Goal: Information Seeking & Learning: Learn about a topic

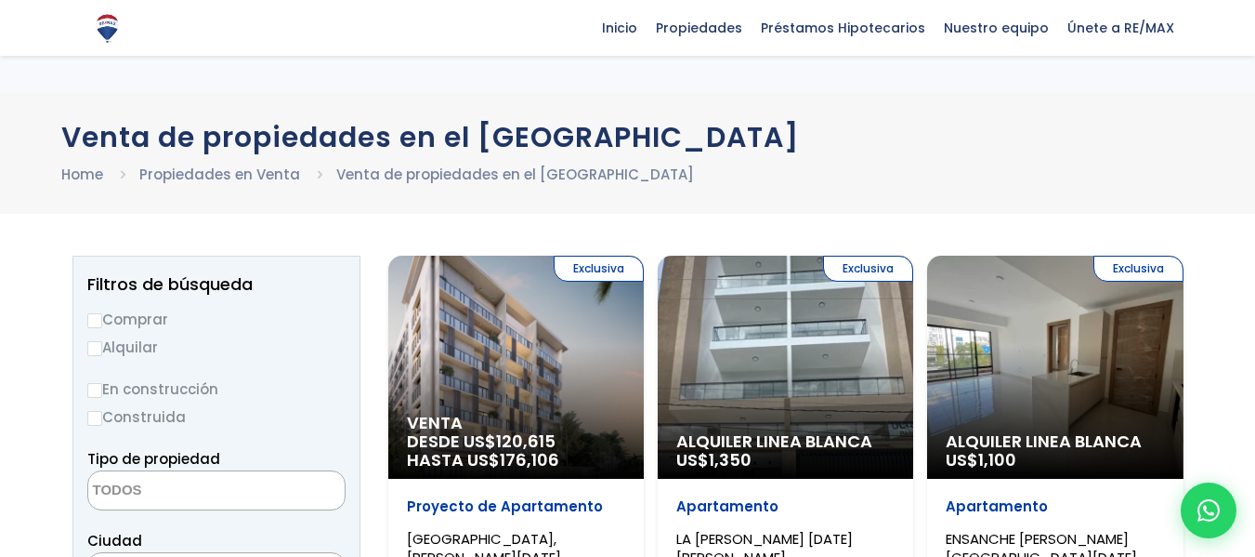
select select
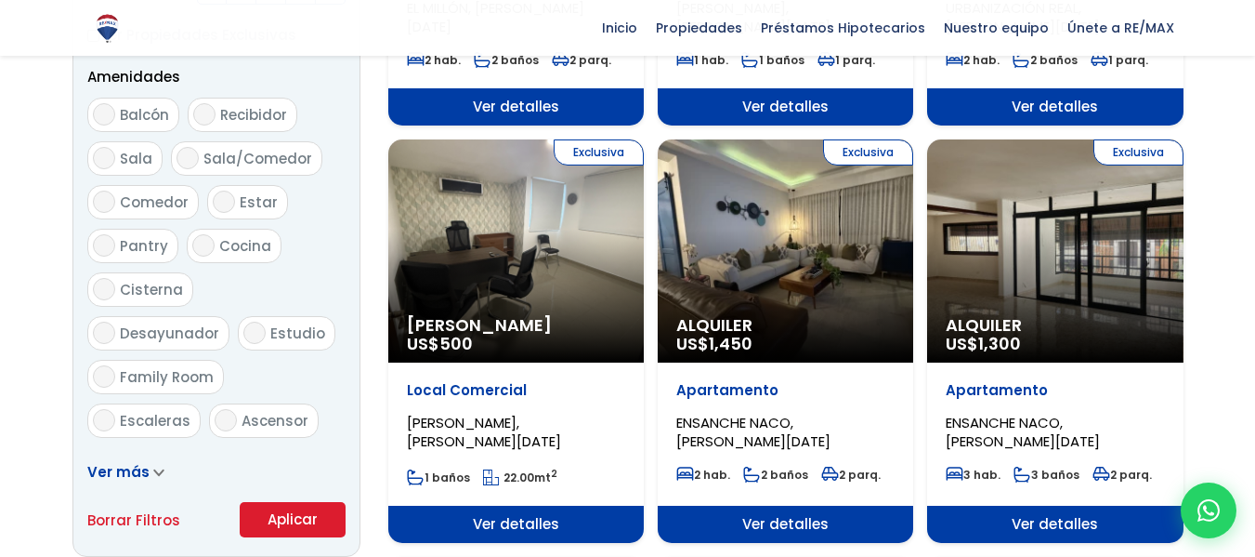
scroll to position [650, 0]
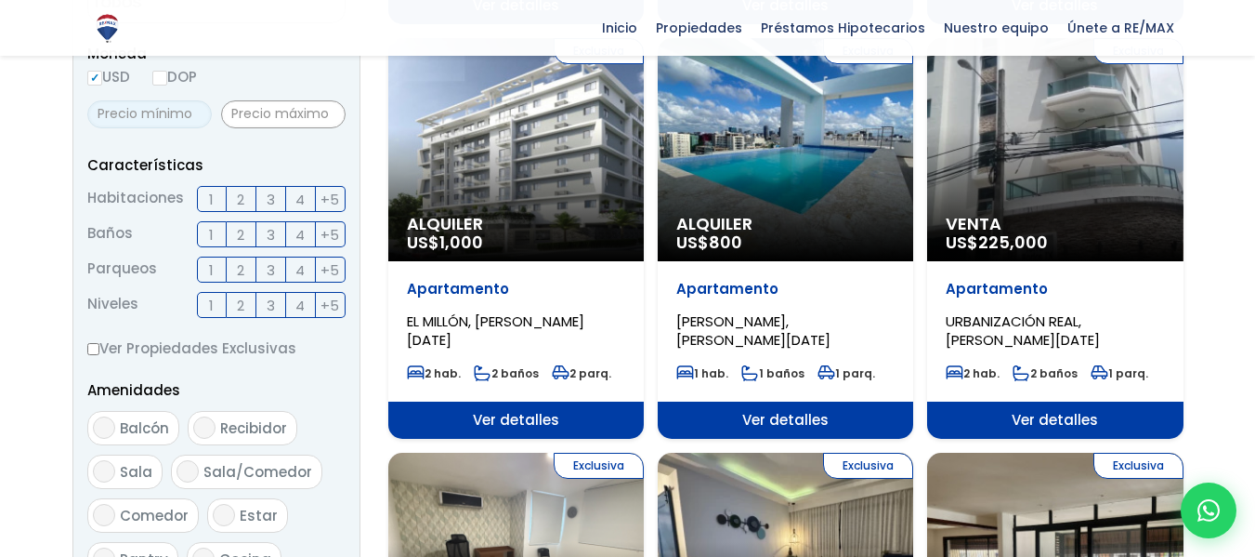
click at [150, 107] on input "text" at bounding box center [149, 114] width 125 height 28
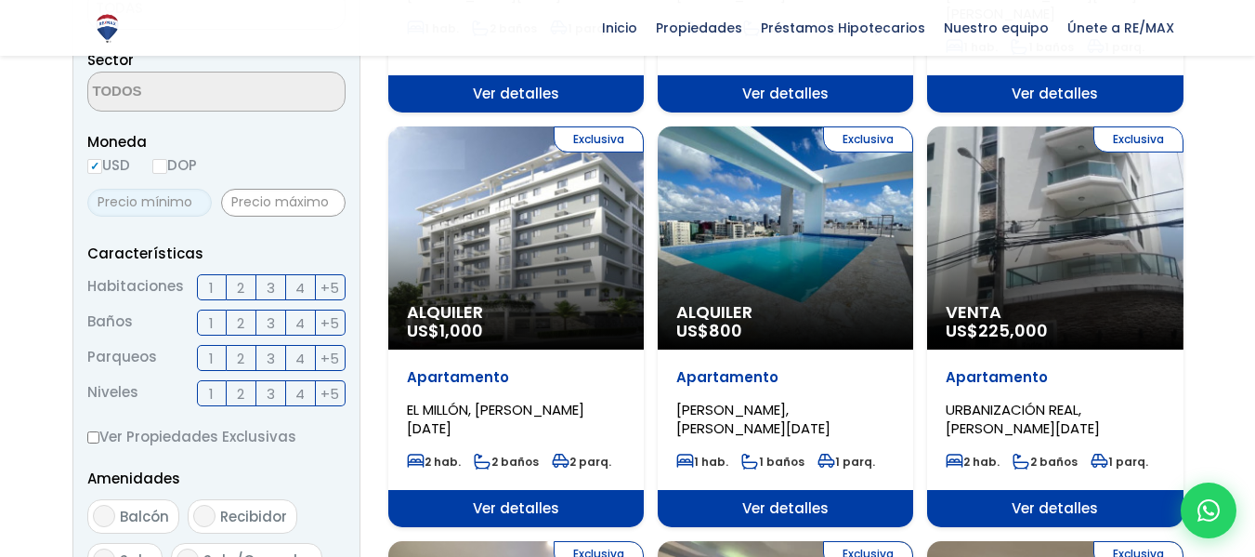
scroll to position [465, 0]
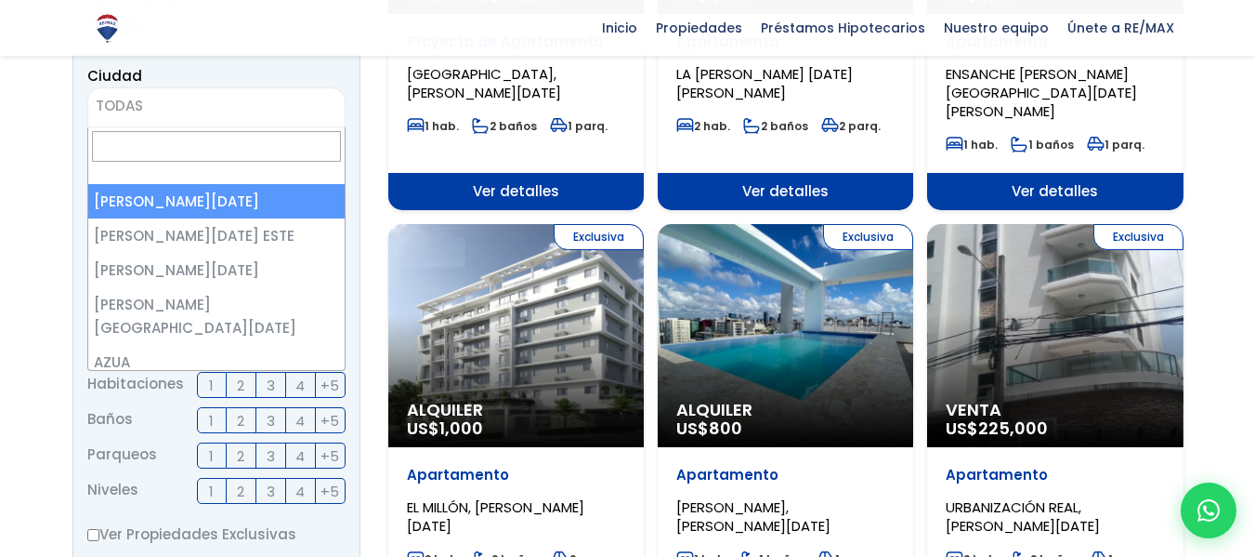
click at [131, 113] on span "TODAS" at bounding box center [119, 106] width 47 height 20
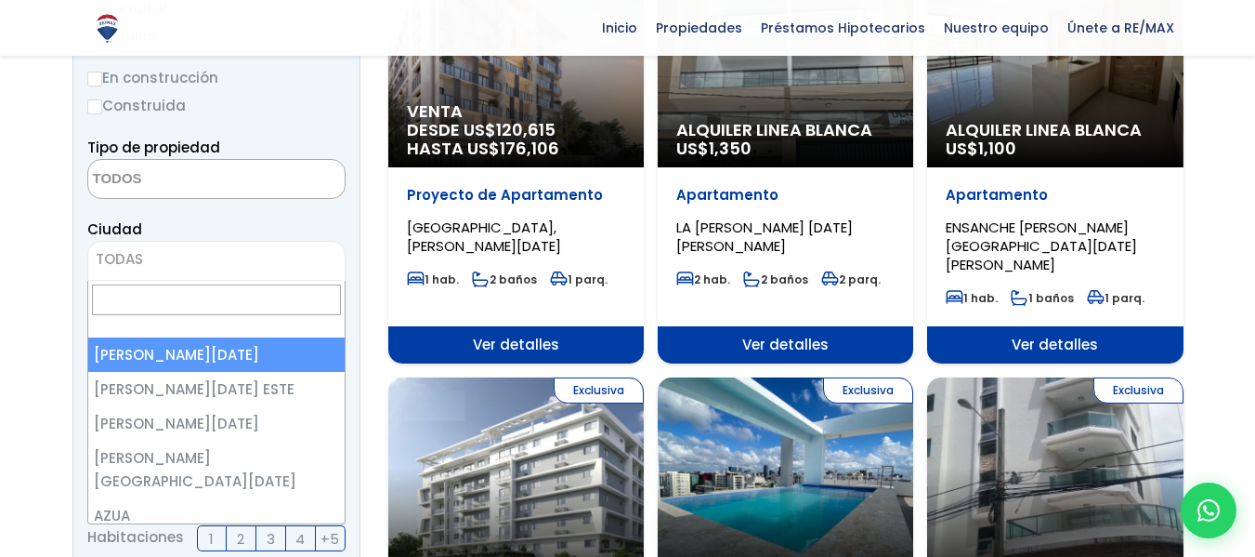
scroll to position [279, 0]
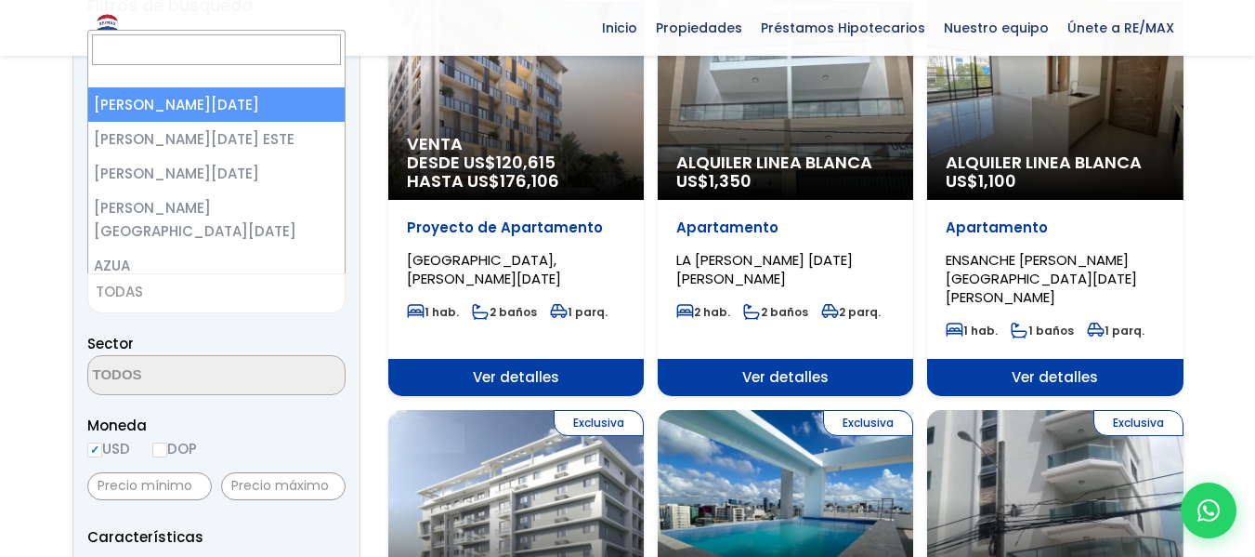
select select "1"
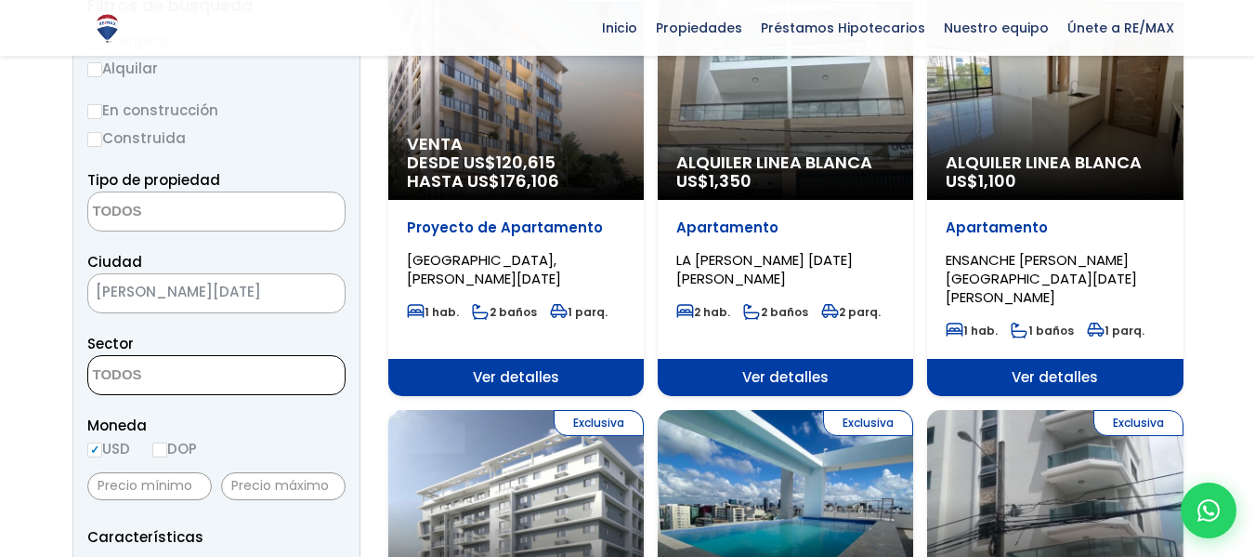
click at [154, 374] on textarea "Search" at bounding box center [178, 376] width 180 height 40
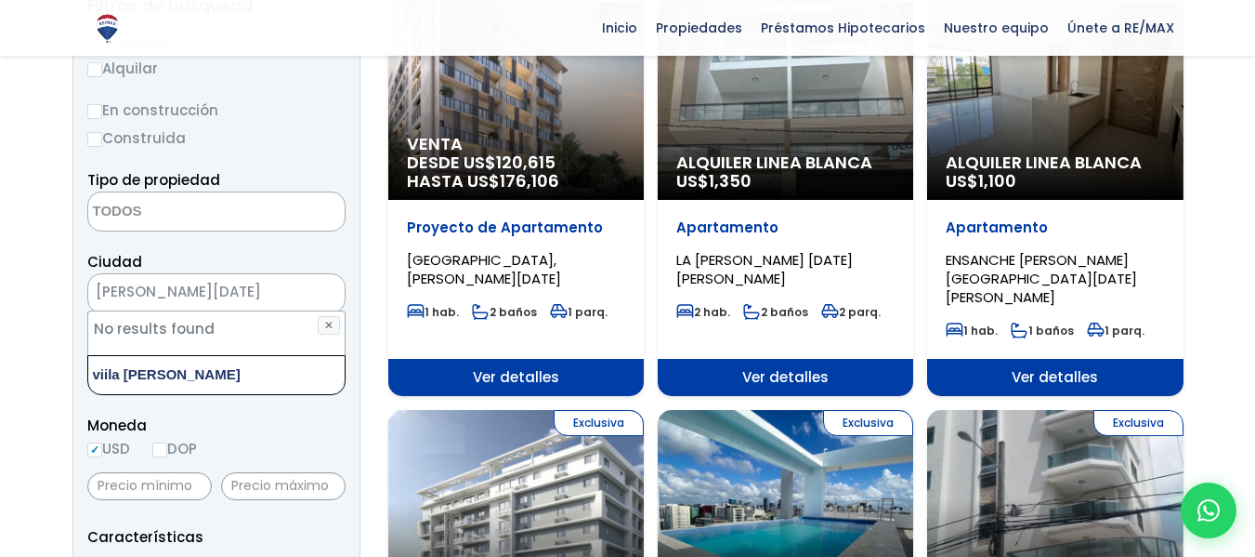
scroll to position [372, 0]
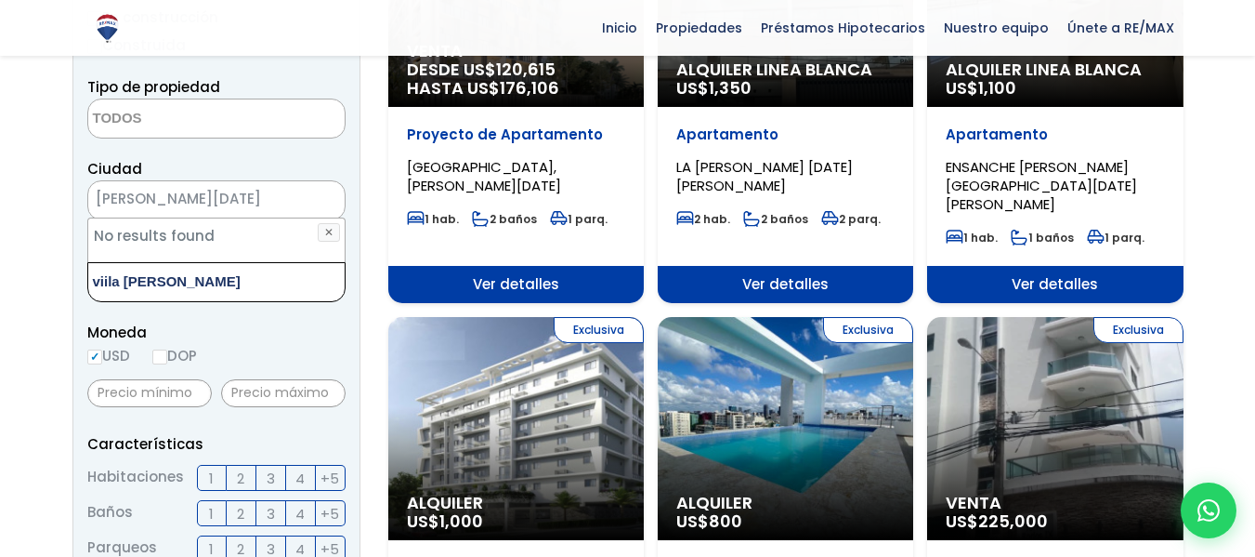
type textarea "viila juana"
click at [181, 358] on label "DOP" at bounding box center [174, 355] width 45 height 23
click at [0, 0] on input "DOP" at bounding box center [0, 0] width 0 height 0
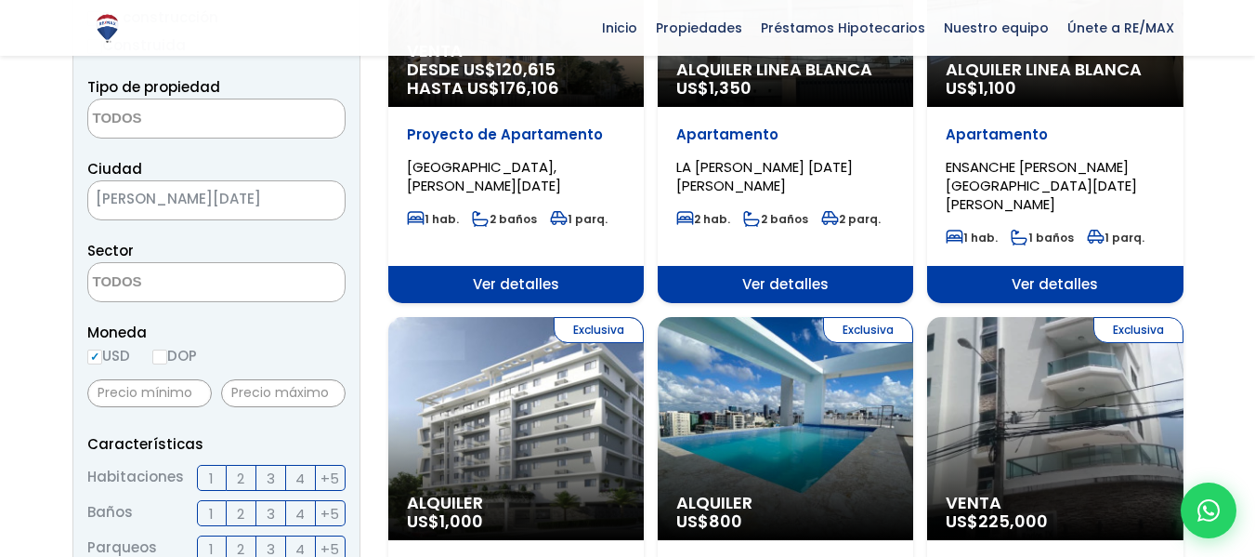
click at [173, 291] on textarea "Search" at bounding box center [178, 283] width 180 height 40
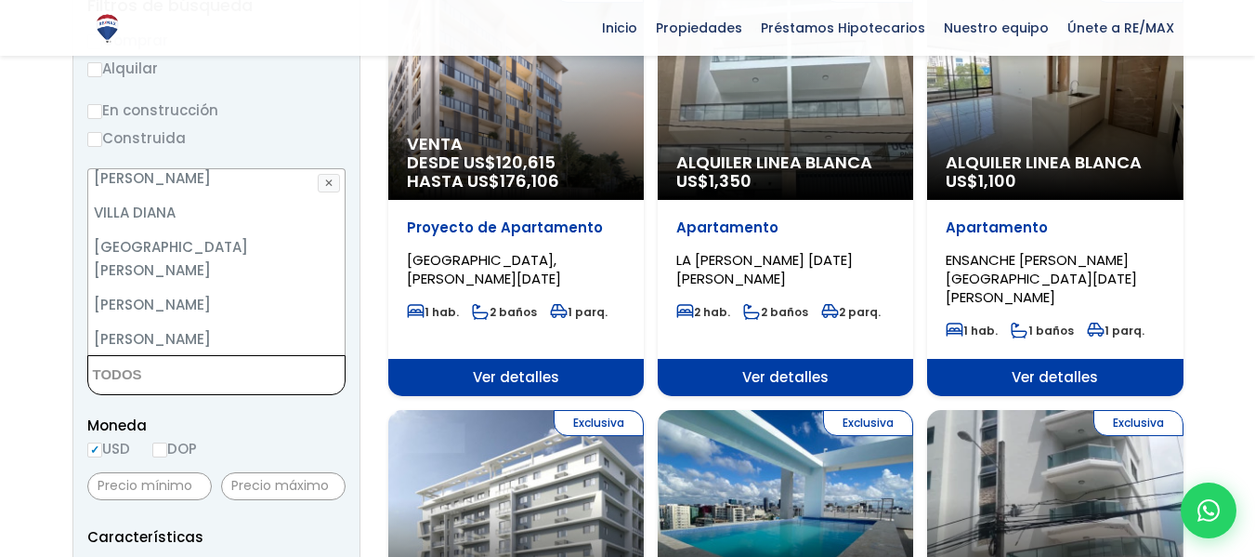
scroll to position [8734, 0]
click at [182, 388] on li "VILLA JUANA" at bounding box center [216, 405] width 256 height 34
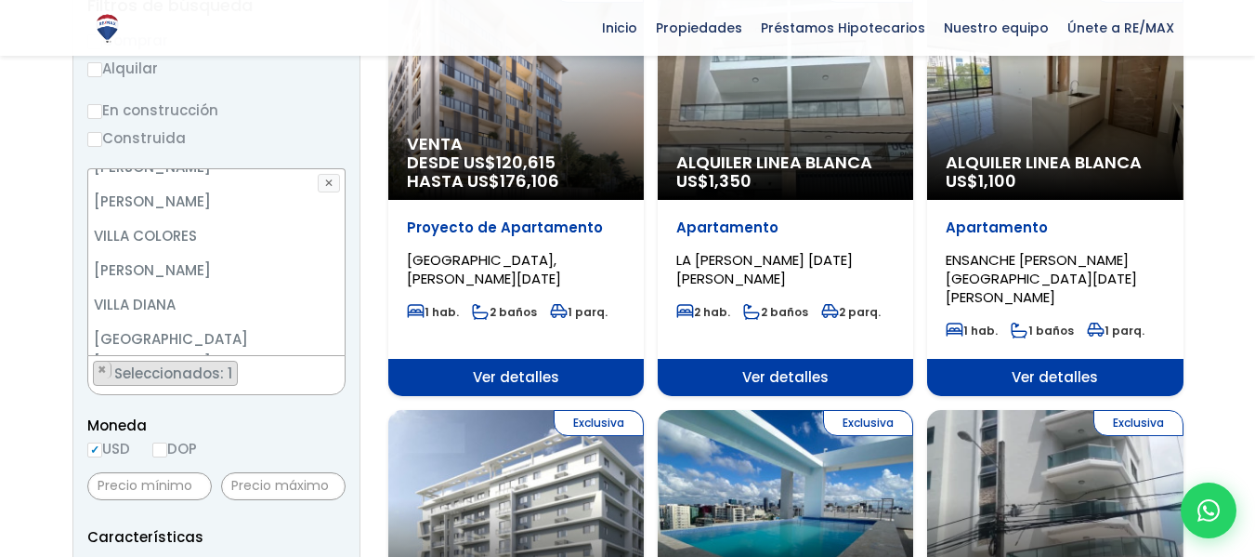
scroll to position [8641, 0]
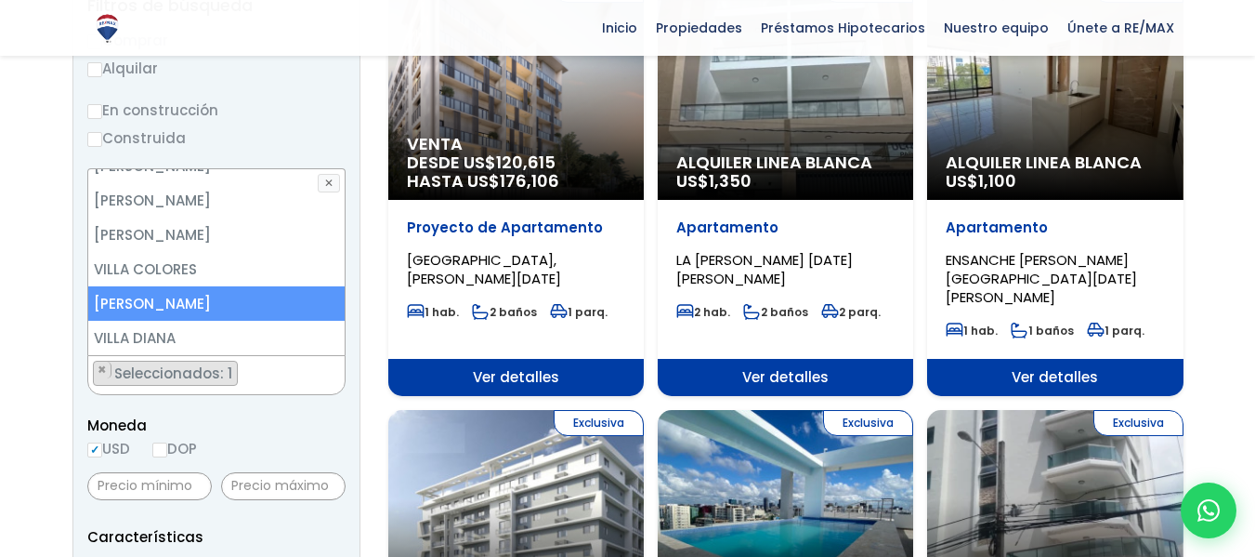
click at [174, 286] on li "VILLA CONSUELO" at bounding box center [216, 303] width 256 height 34
select select "213"
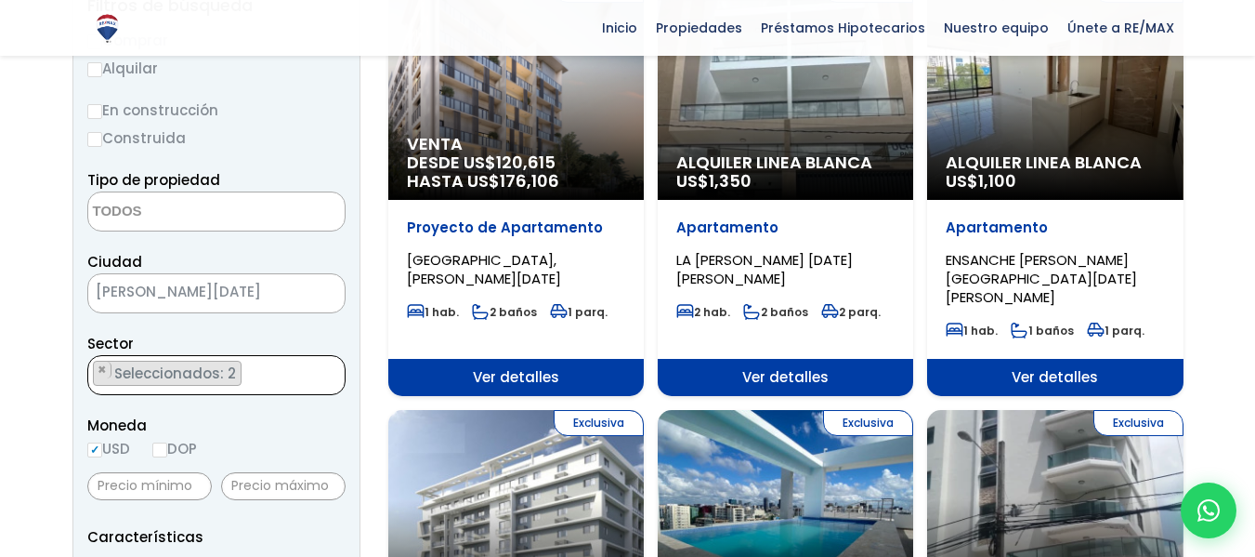
click at [194, 446] on label "DOP" at bounding box center [174, 448] width 45 height 23
click at [0, 0] on input "DOP" at bounding box center [0, 0] width 0 height 0
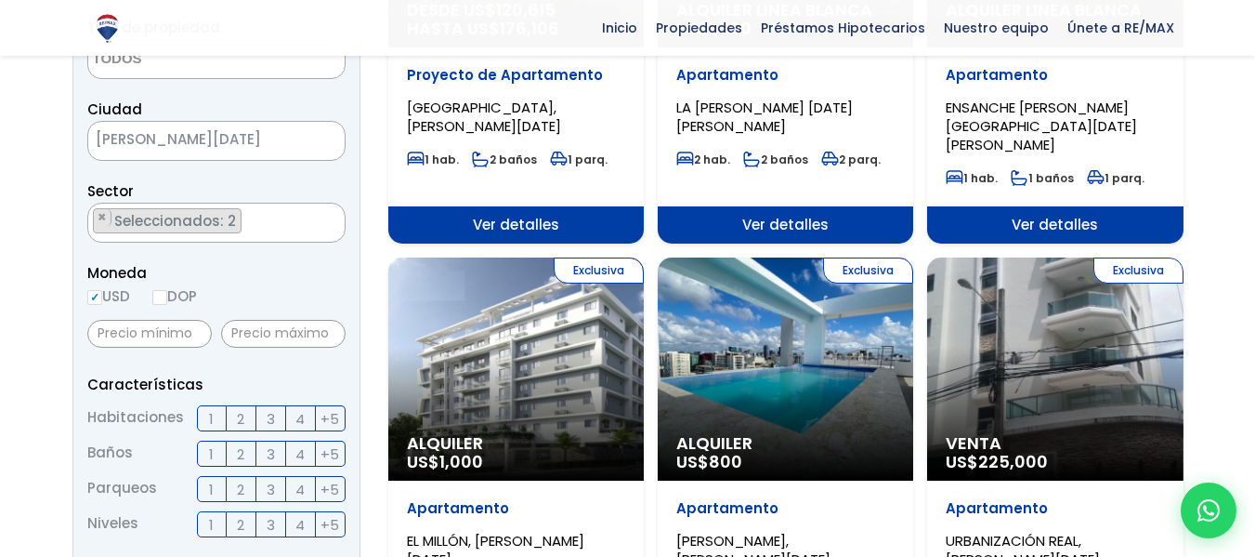
scroll to position [465, 0]
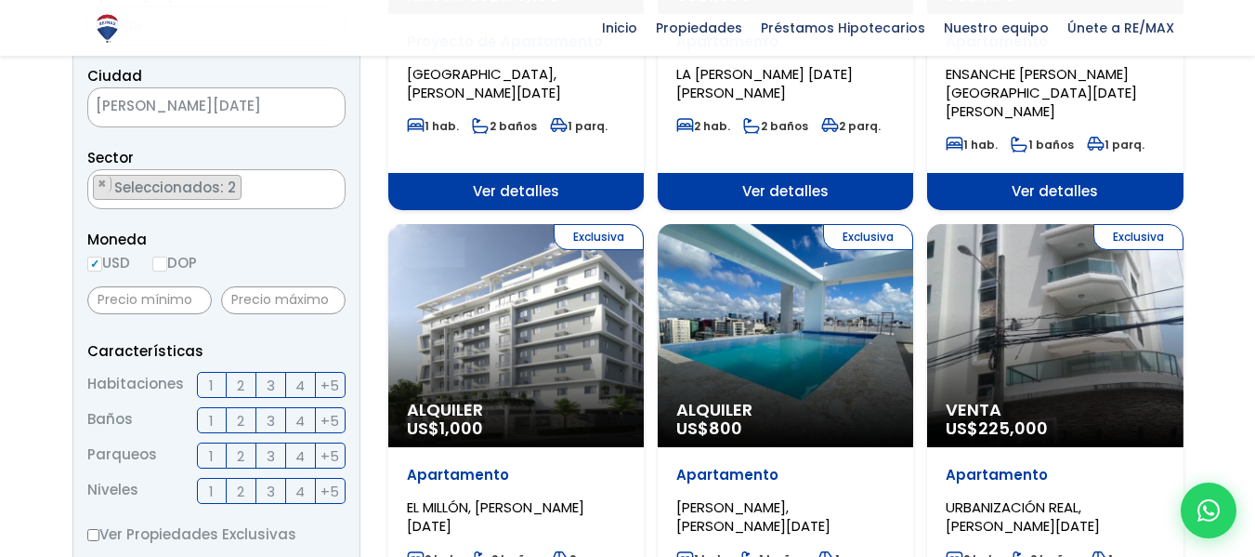
click at [269, 389] on span "3" at bounding box center [271, 385] width 8 height 23
click at [0, 0] on input "3" at bounding box center [0, 0] width 0 height 0
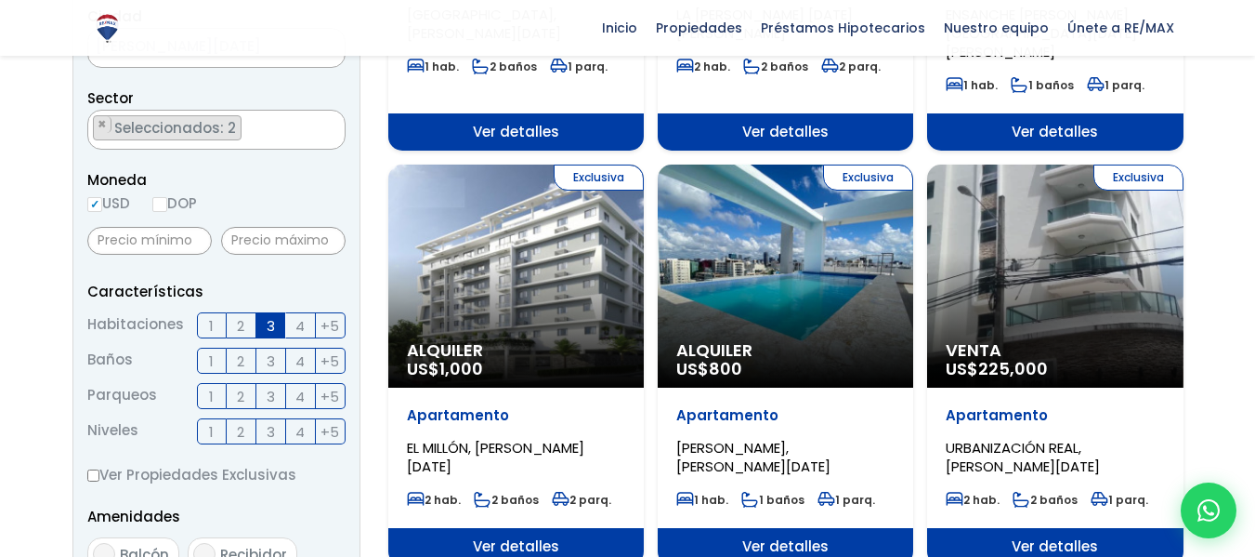
scroll to position [557, 0]
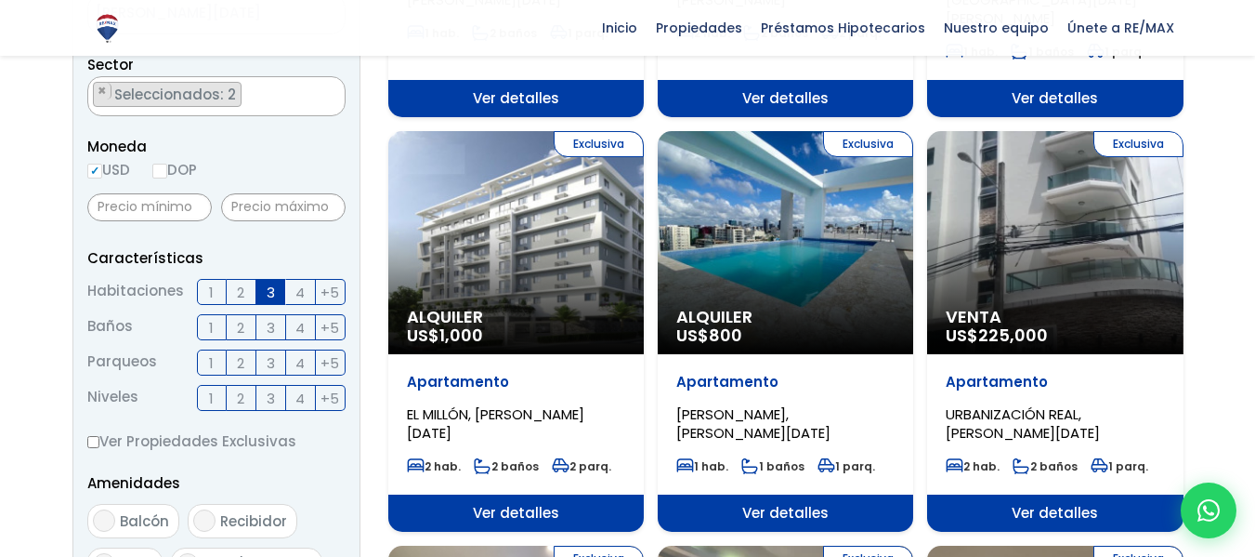
click at [207, 327] on label "1" at bounding box center [212, 327] width 30 height 26
click at [0, 0] on input "1" at bounding box center [0, 0] width 0 height 0
click at [206, 359] on label "1" at bounding box center [212, 362] width 30 height 26
click at [0, 0] on input "1" at bounding box center [0, 0] width 0 height 0
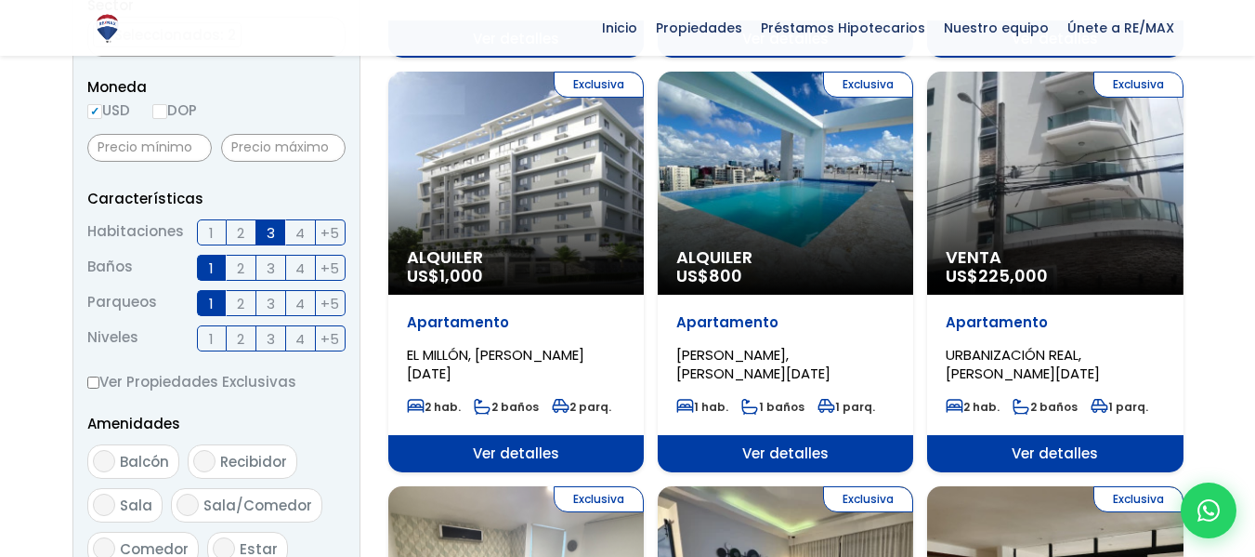
scroll to position [650, 0]
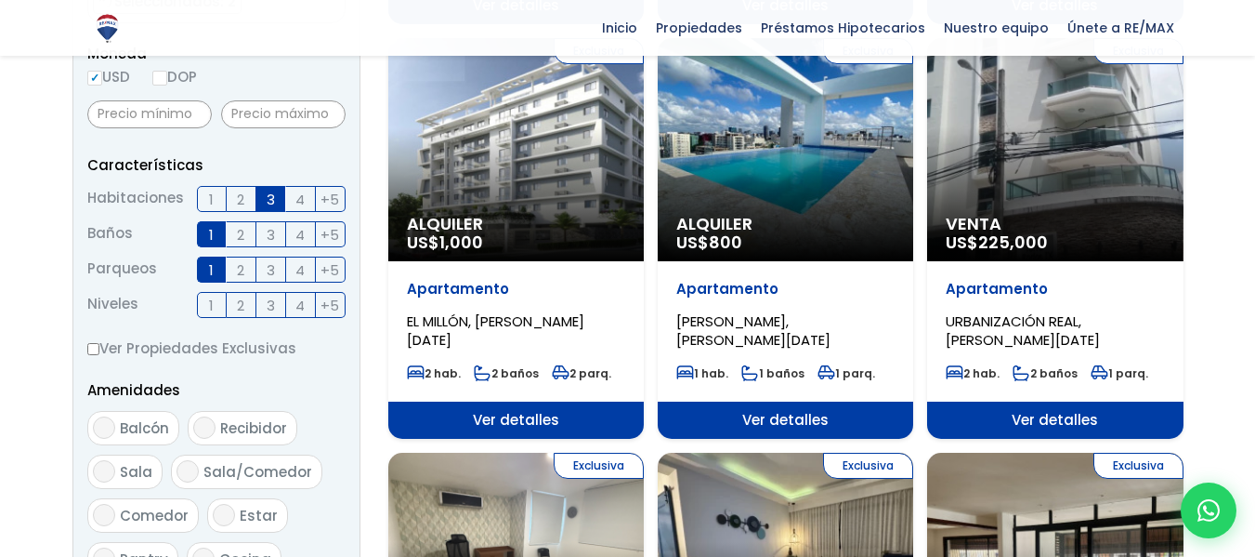
click at [97, 353] on input "Ver Propiedades Exclusivas" at bounding box center [93, 349] width 12 height 12
checkbox input "true"
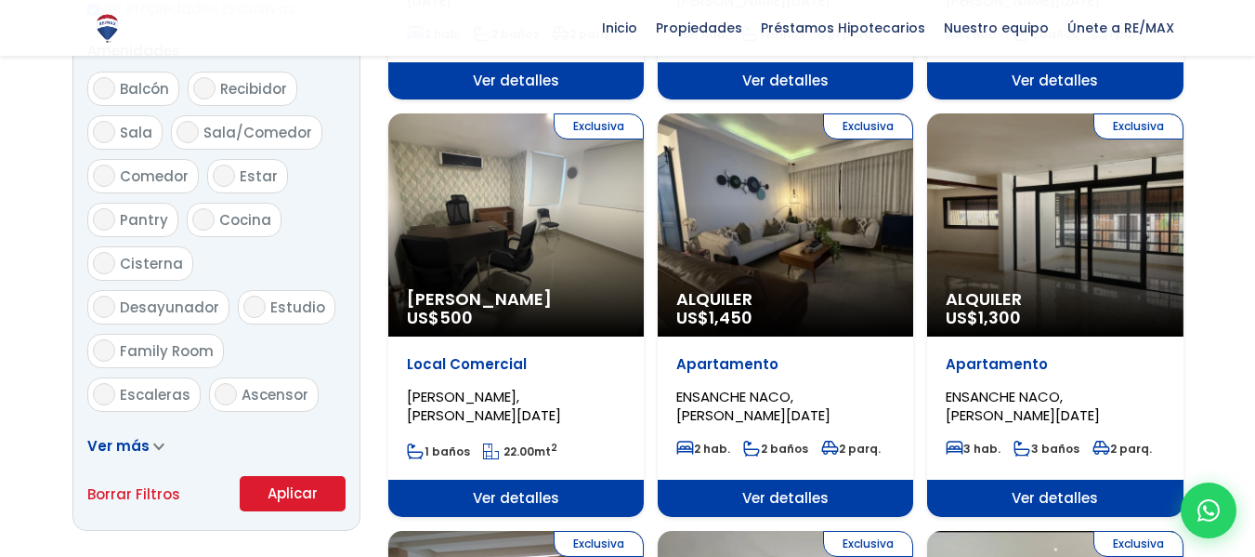
scroll to position [1022, 0]
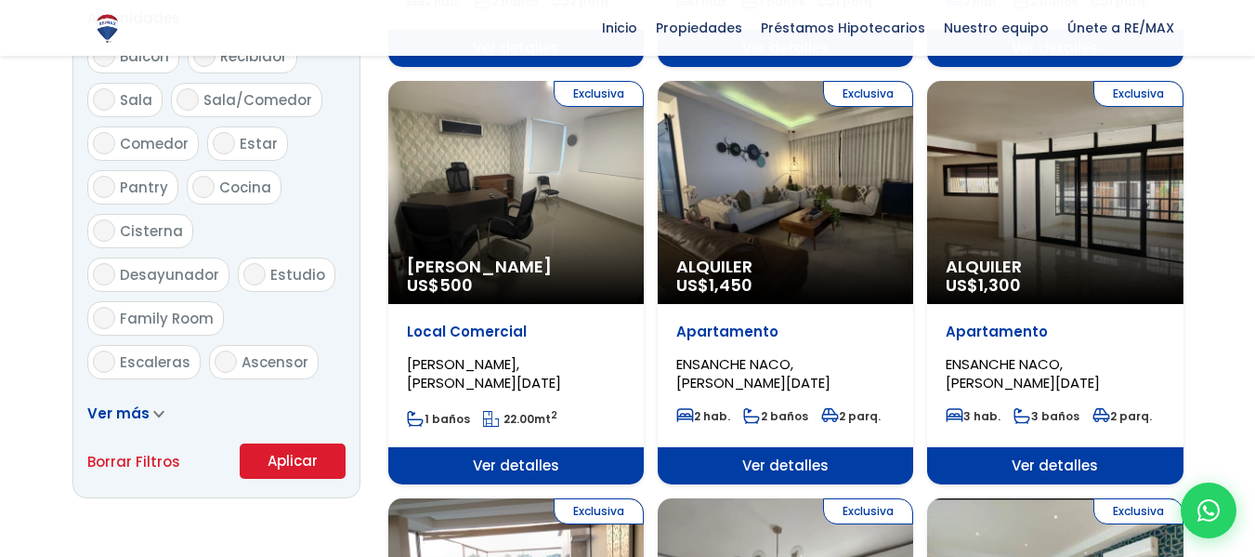
click at [270, 458] on button "Aplicar" at bounding box center [293, 460] width 106 height 35
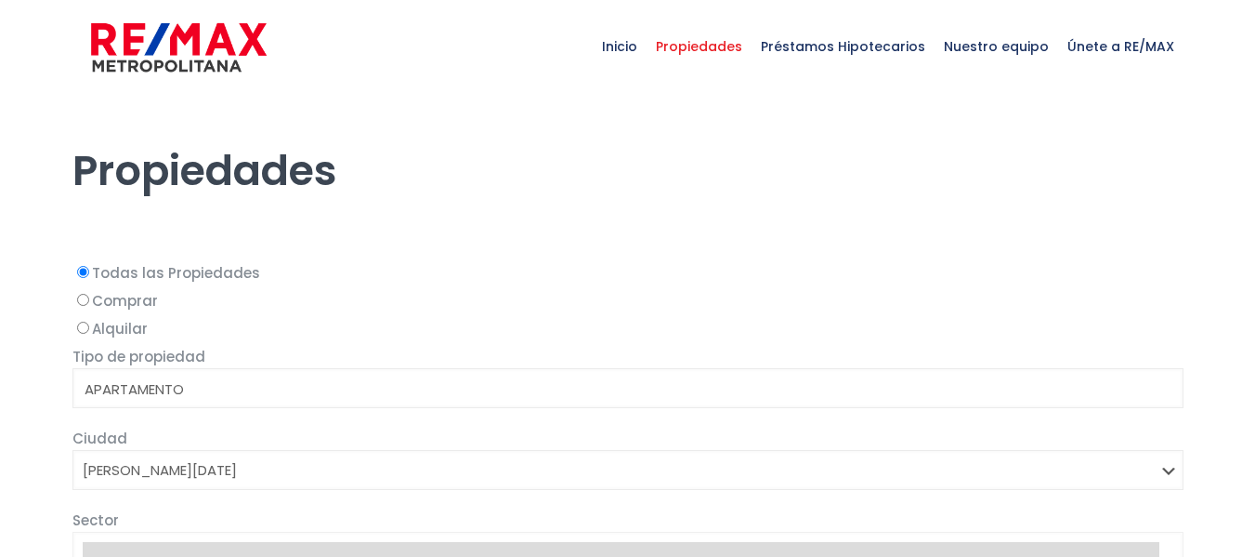
select select
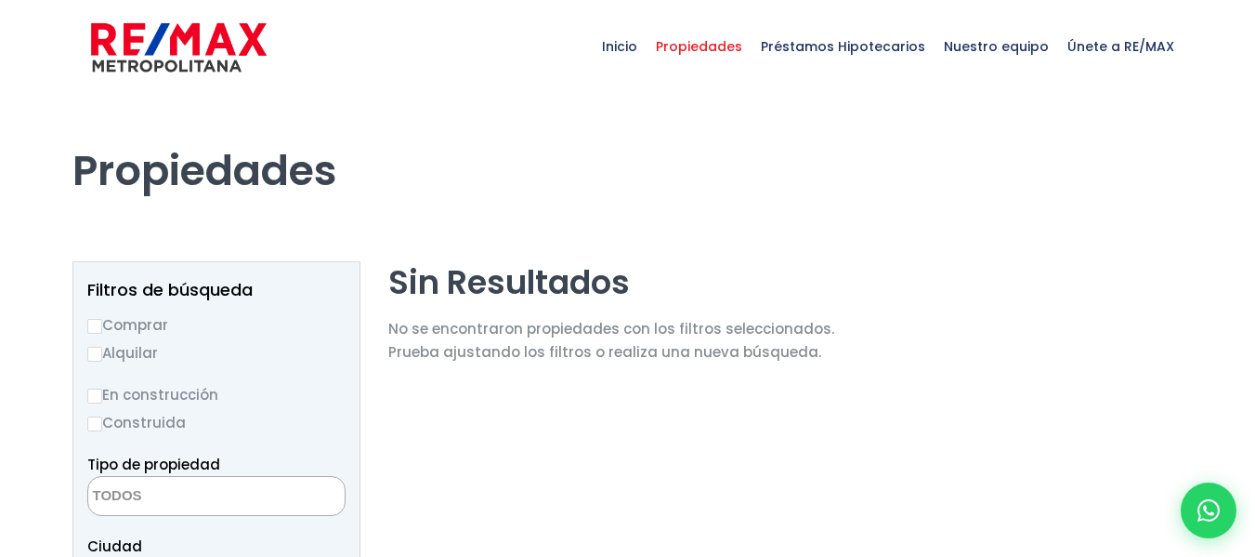
scroll to position [5407, 0]
select select "213"
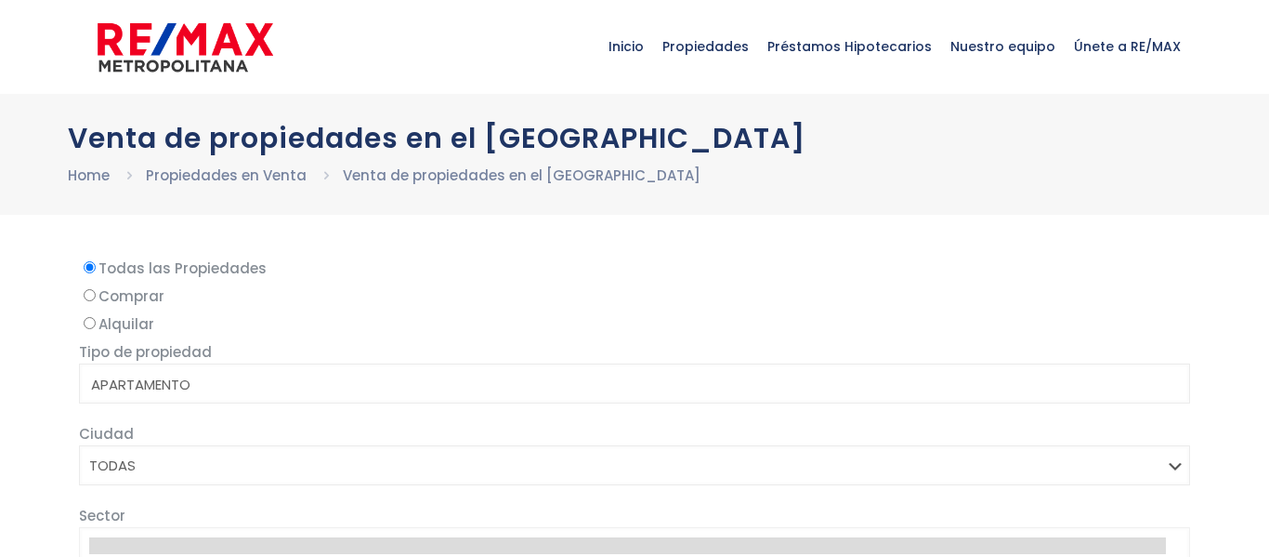
select select
